Goal: Transaction & Acquisition: Purchase product/service

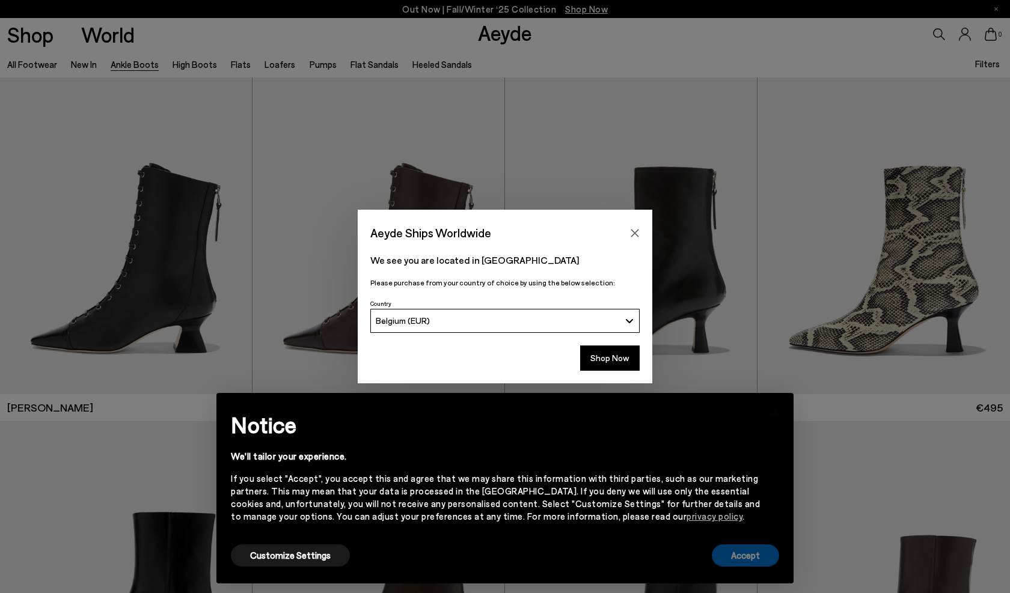
click at [752, 556] on button "Accept" at bounding box center [745, 556] width 67 height 22
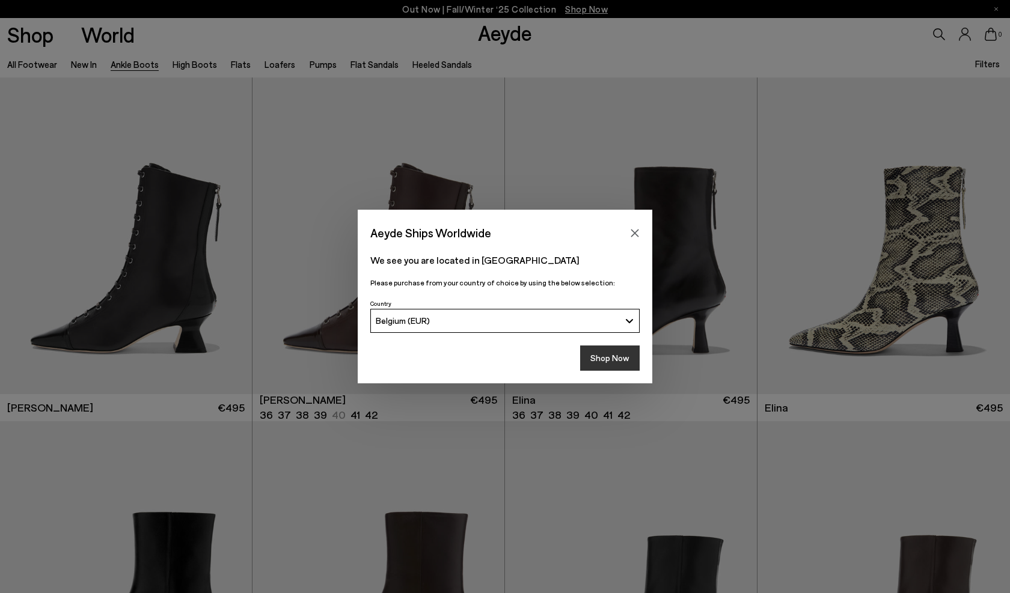
click at [605, 358] on button "Shop Now" at bounding box center [609, 358] width 59 height 25
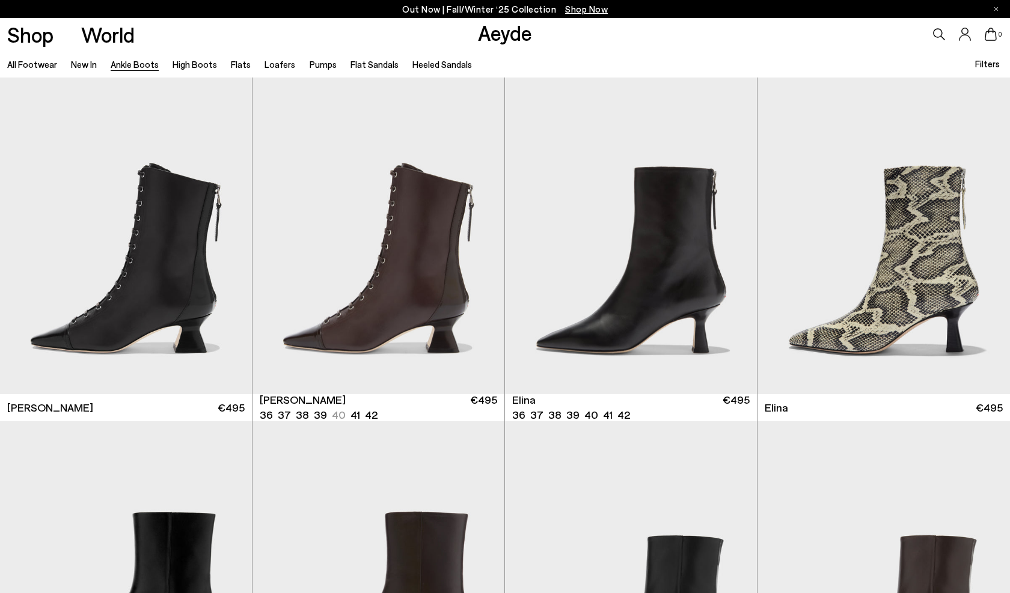
click at [983, 64] on span "Filters" at bounding box center [987, 63] width 25 height 11
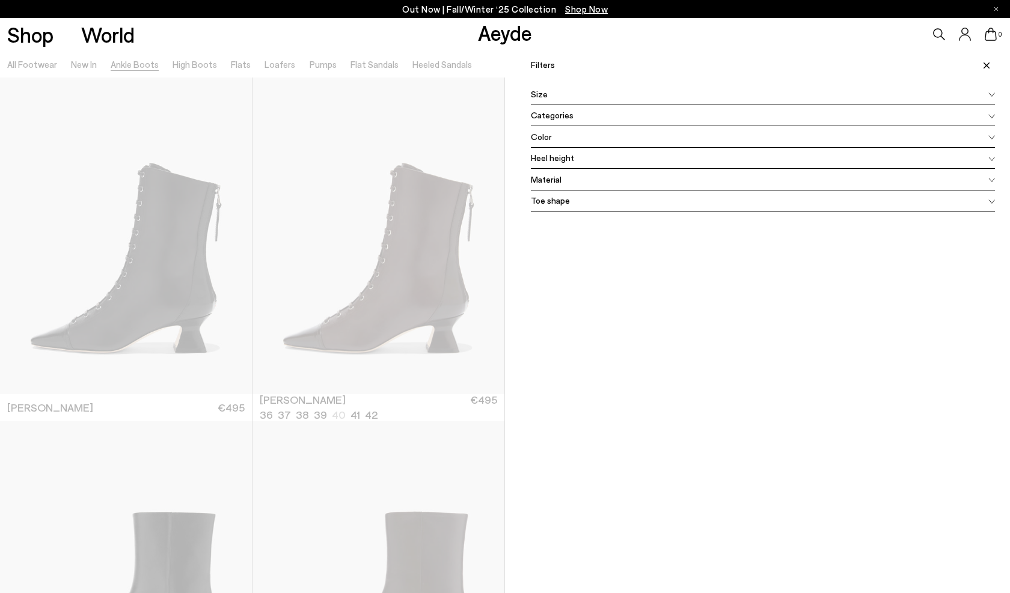
click at [541, 136] on span "Color" at bounding box center [541, 136] width 21 height 13
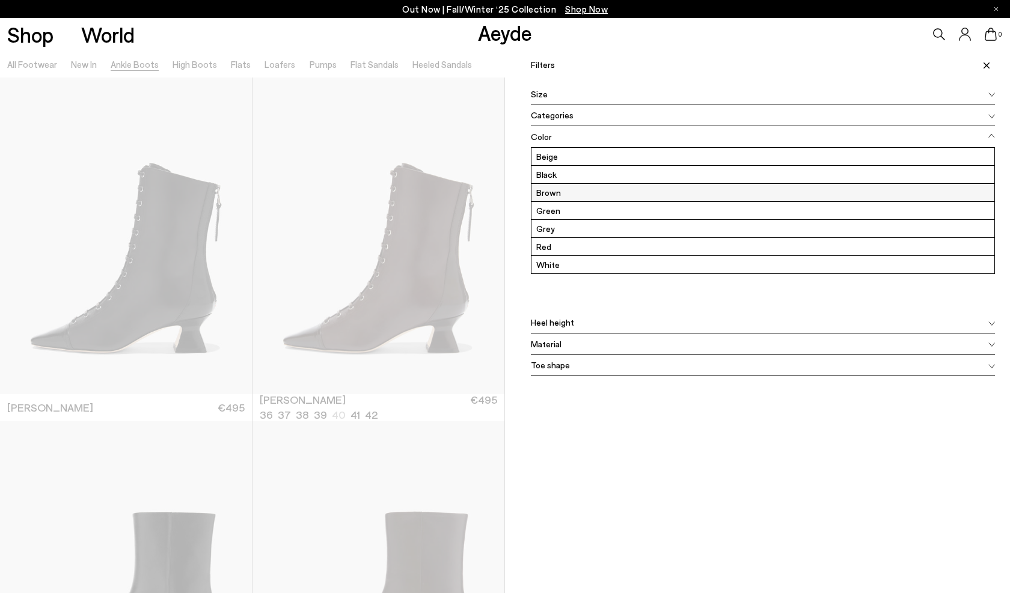
click at [548, 193] on label "Brown" at bounding box center [762, 192] width 463 height 17
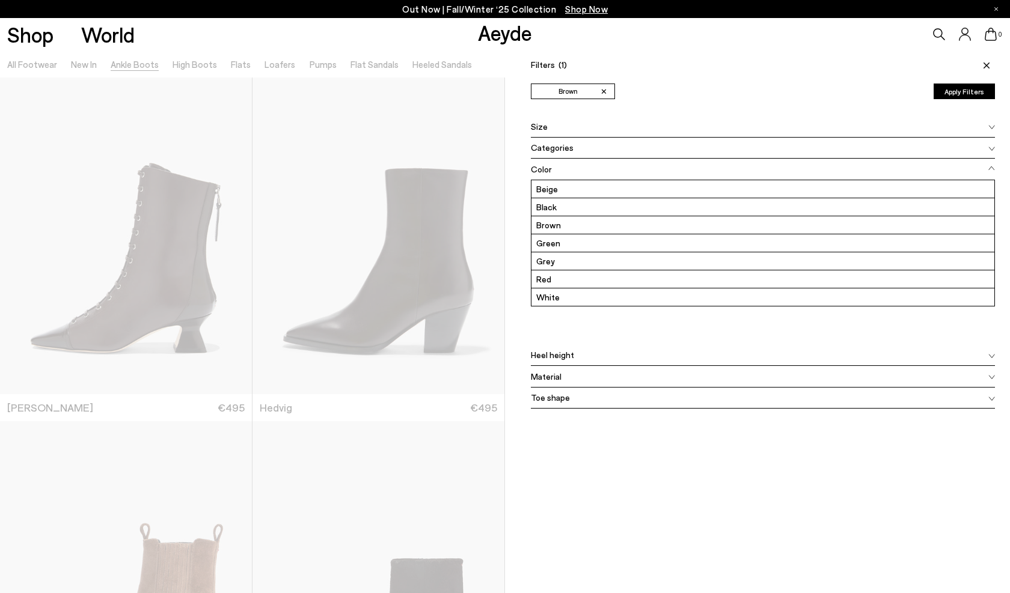
click at [973, 97] on button "Apply Filters" at bounding box center [963, 92] width 61 height 16
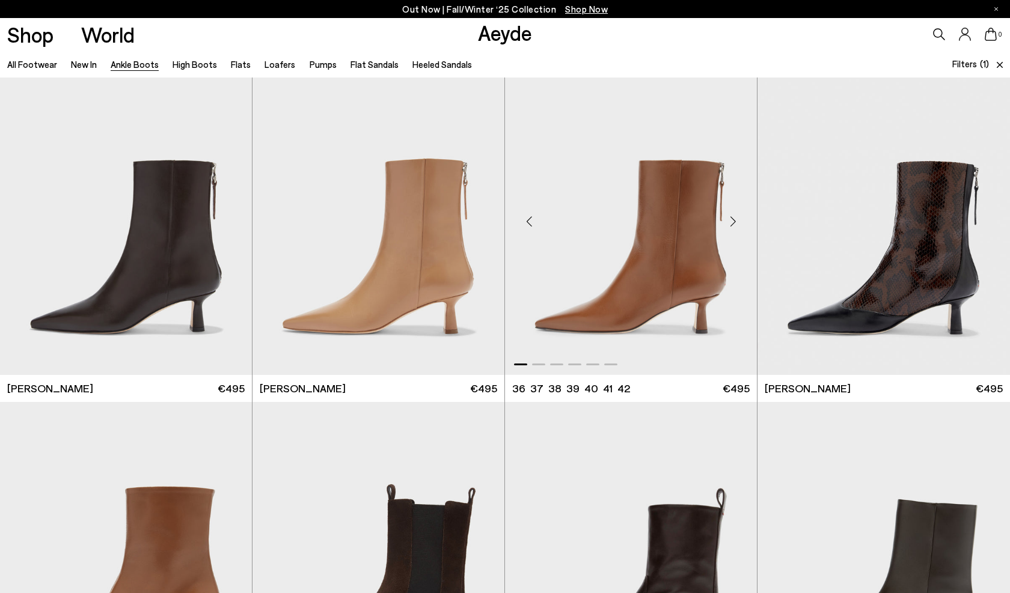
scroll to position [1670, 0]
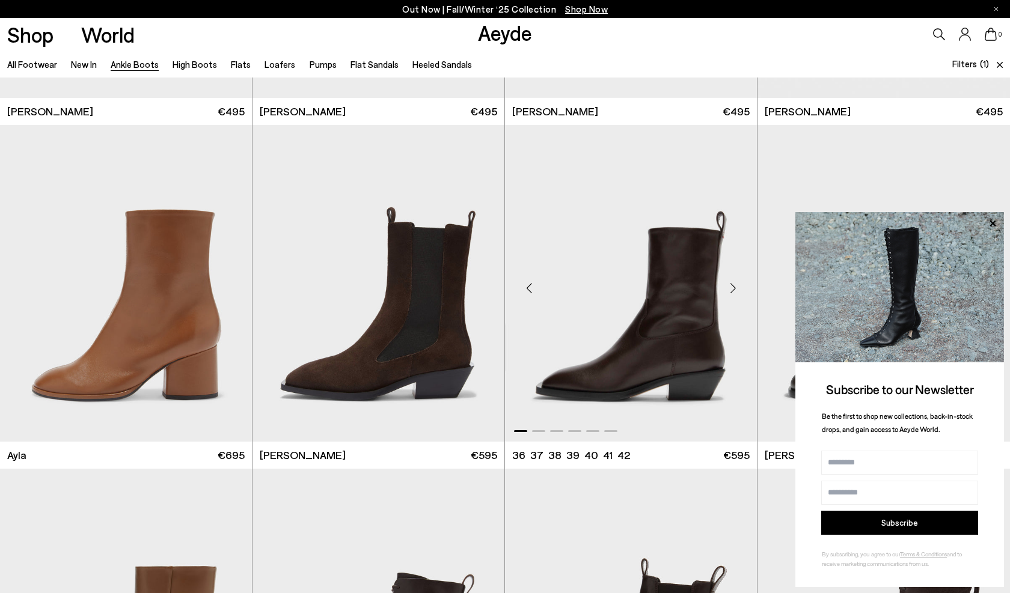
click at [733, 290] on div "Next slide" at bounding box center [733, 288] width 36 height 36
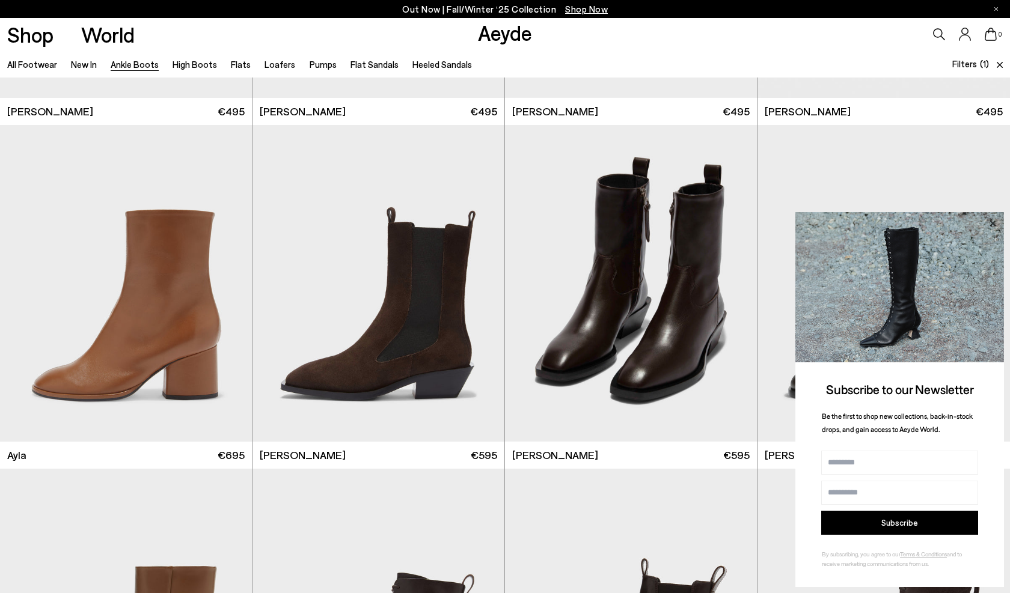
click at [994, 222] on icon at bounding box center [992, 224] width 16 height 16
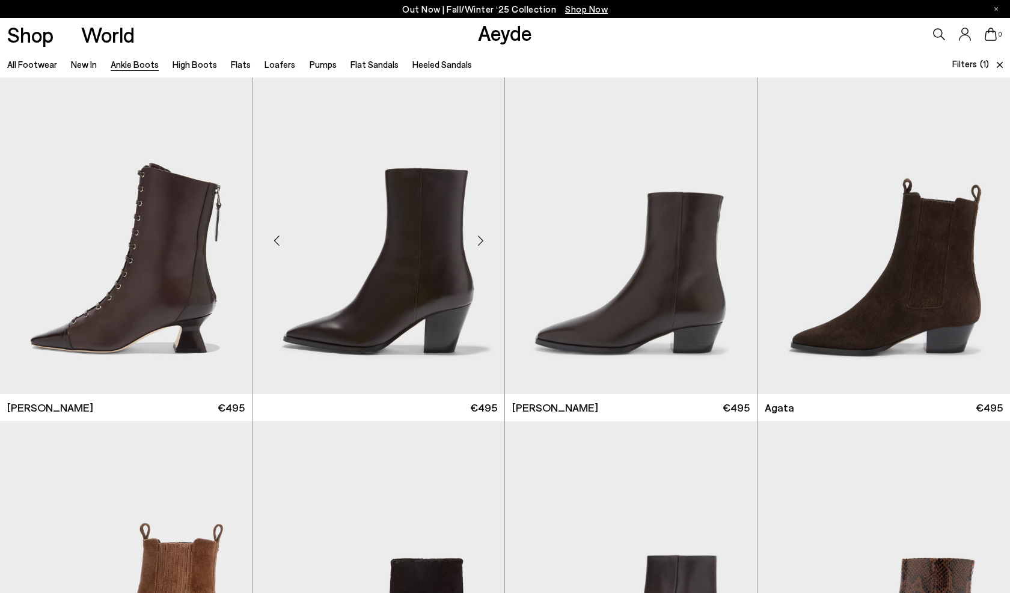
scroll to position [0, 0]
click at [189, 65] on link "High Boots" at bounding box center [194, 64] width 44 height 11
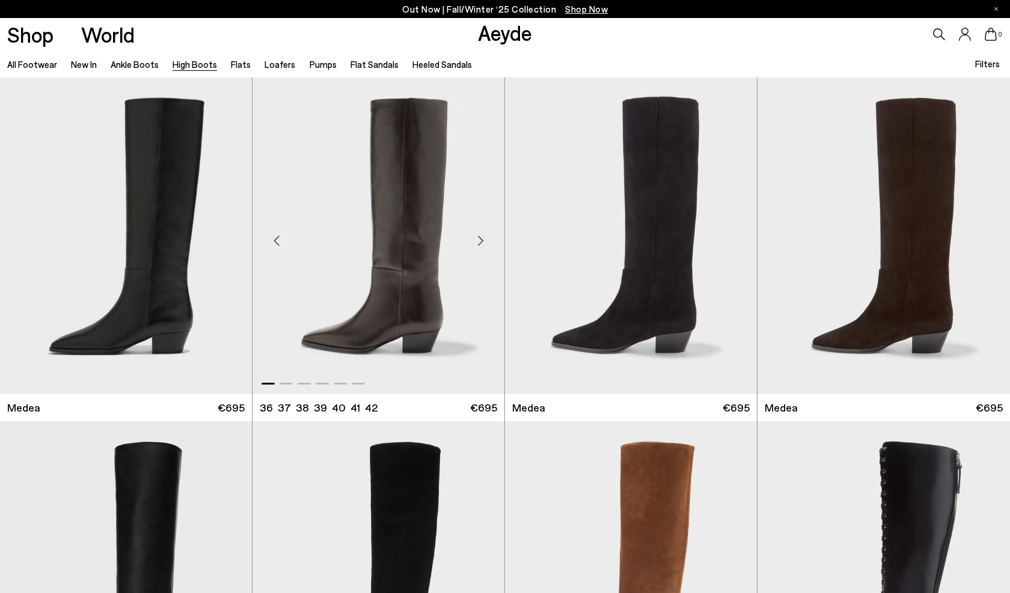
click at [483, 240] on div "Next slide" at bounding box center [480, 240] width 36 height 36
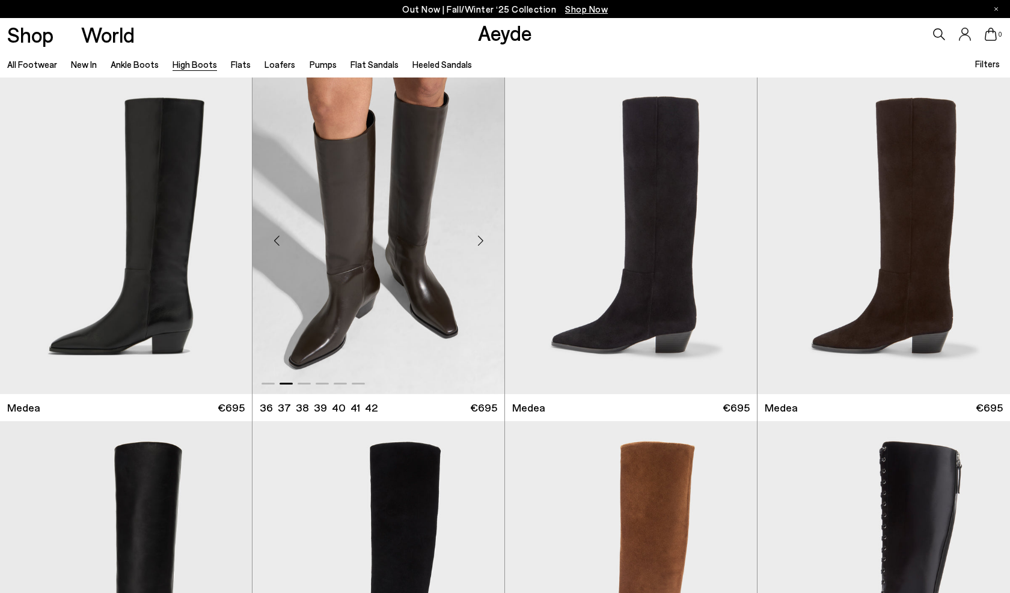
click at [483, 240] on div "Next slide" at bounding box center [480, 240] width 36 height 36
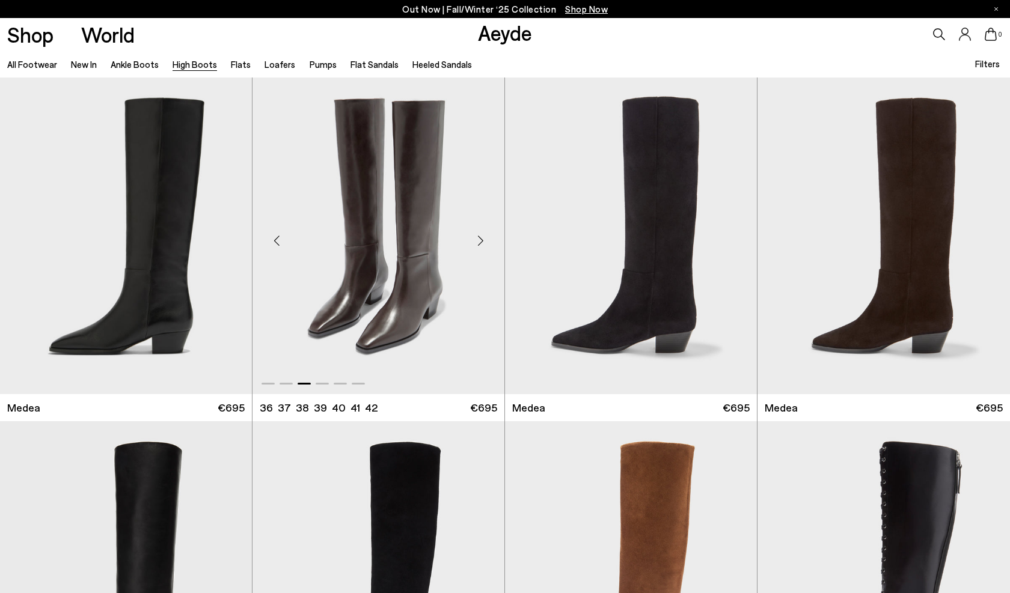
click at [481, 242] on div "Next slide" at bounding box center [480, 240] width 36 height 36
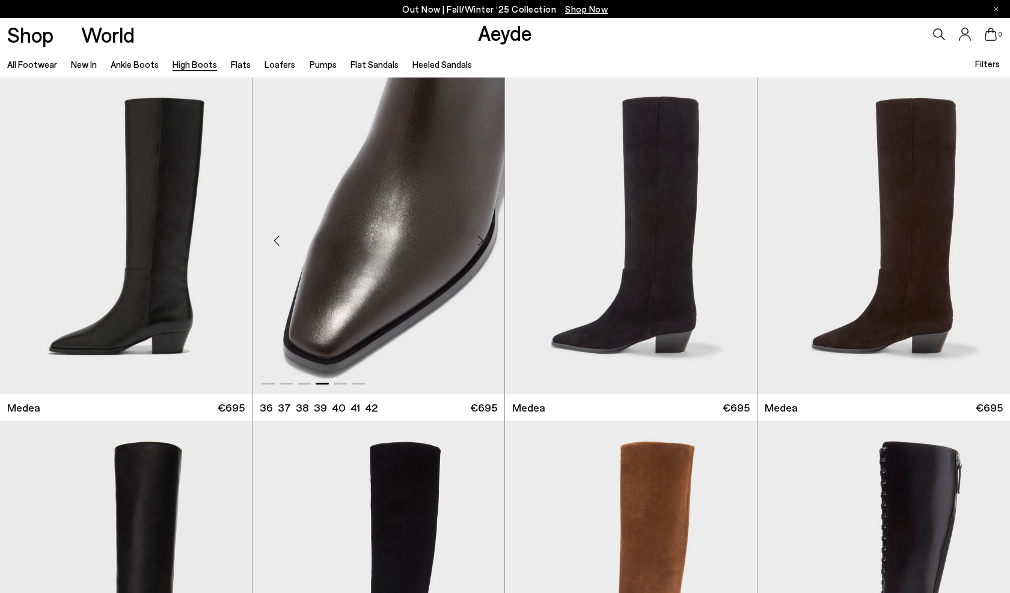
click at [481, 242] on div "Next slide" at bounding box center [480, 240] width 36 height 36
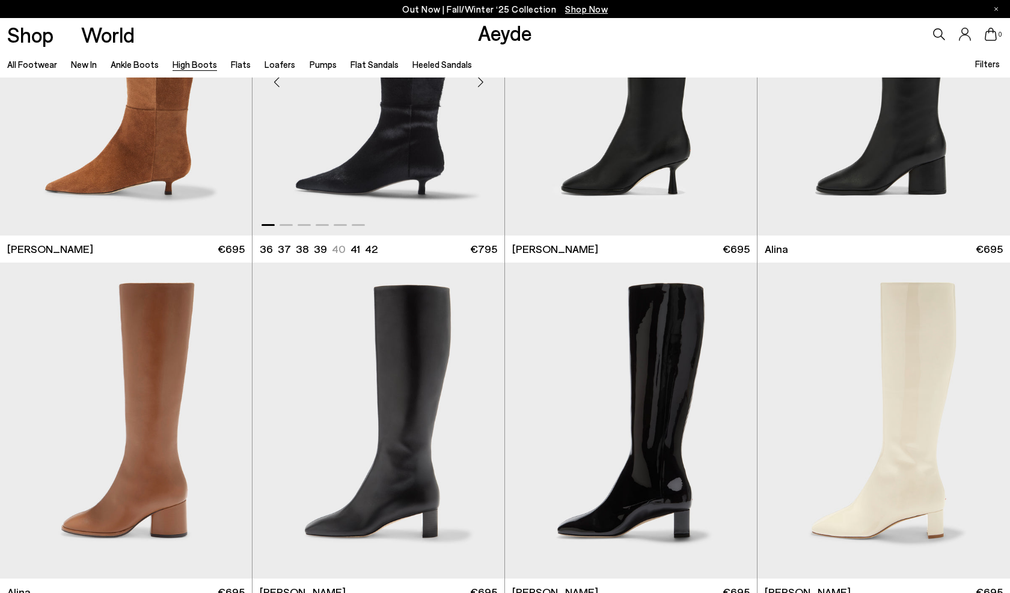
scroll to position [1686, 0]
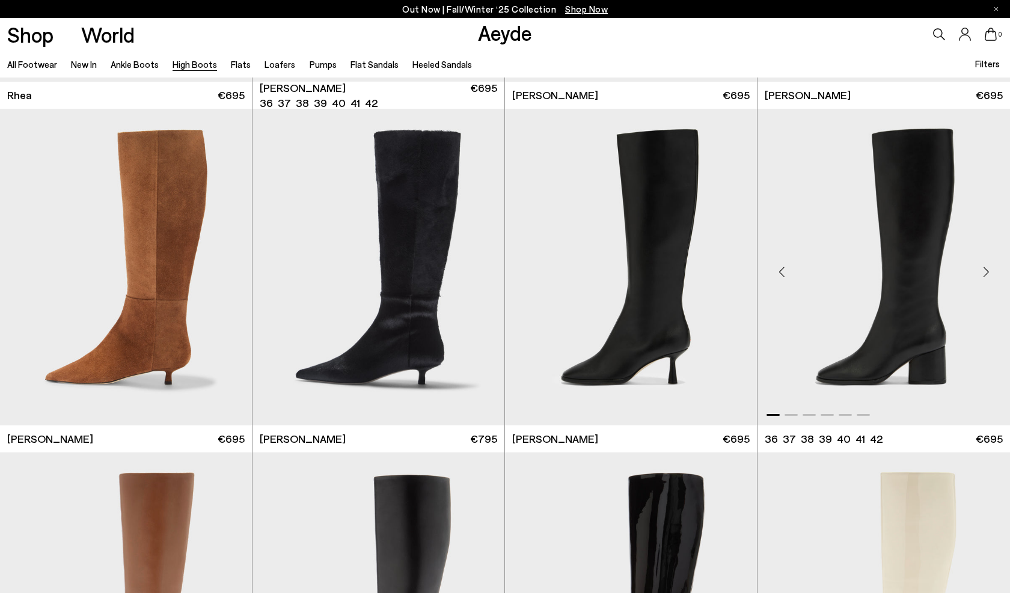
click at [989, 267] on div "Next slide" at bounding box center [986, 272] width 36 height 36
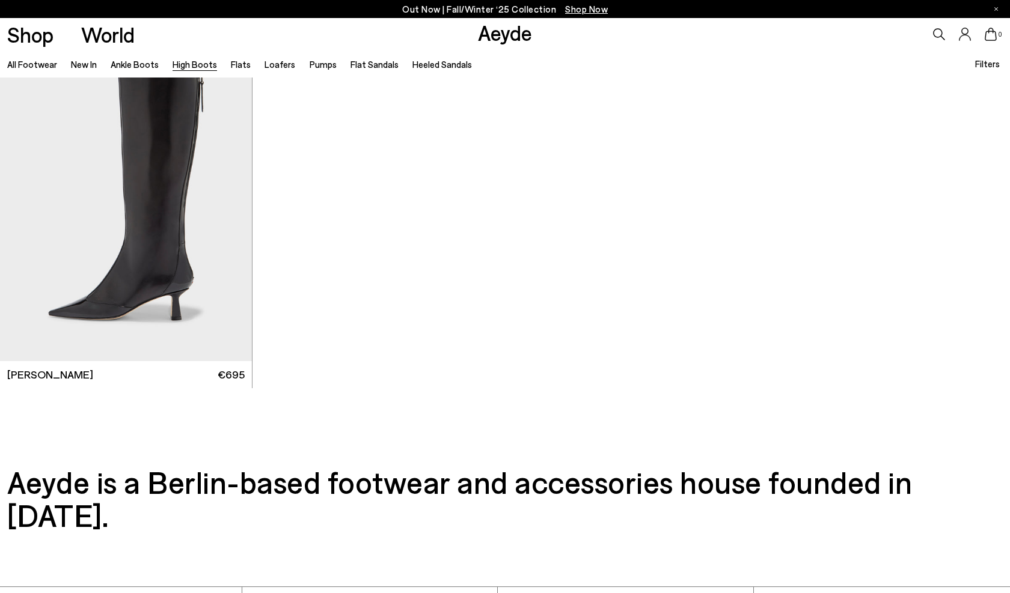
scroll to position [2360, 0]
